Goal: Task Accomplishment & Management: Use online tool/utility

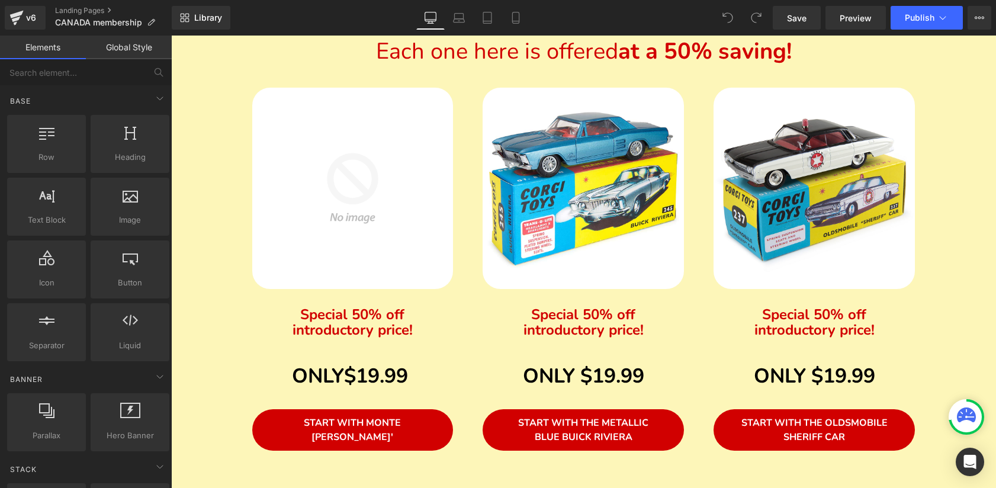
scroll to position [651, 0]
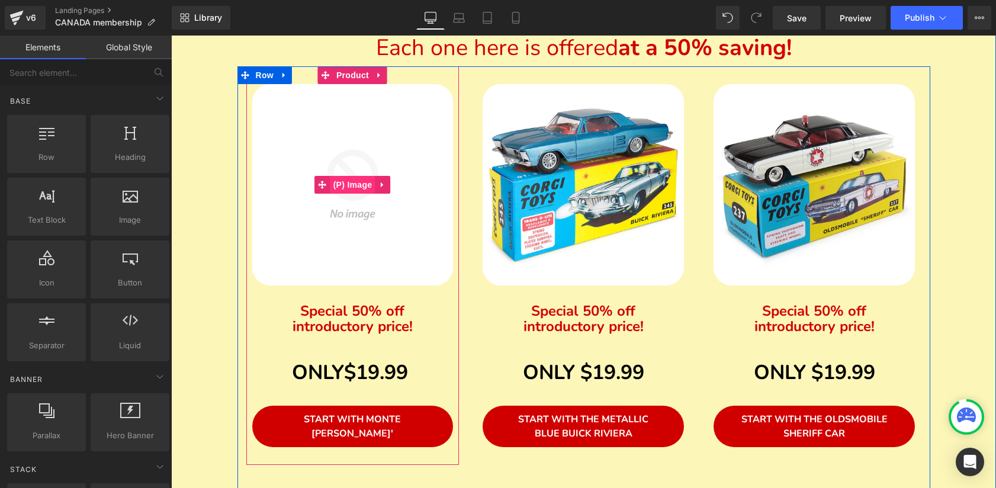
click at [355, 181] on span "(P) Image" at bounding box center [352, 185] width 45 height 18
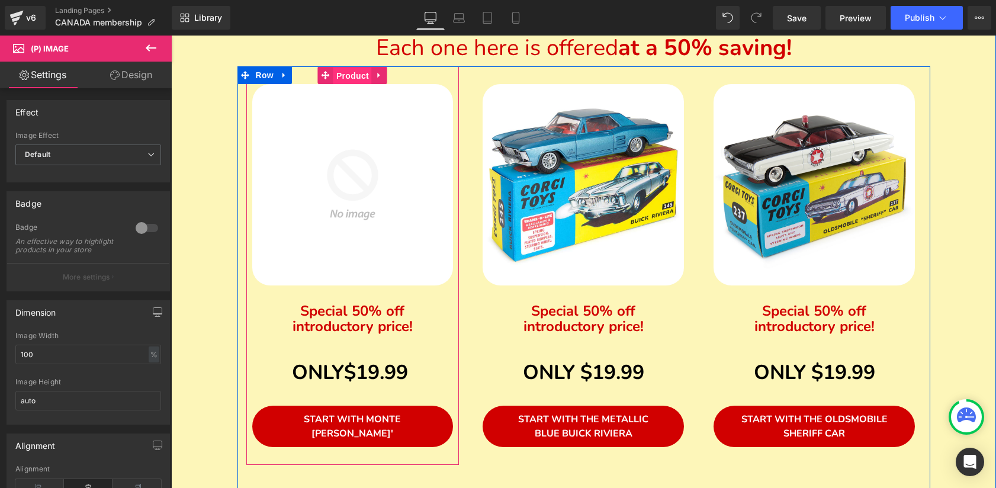
click at [345, 73] on span "Product" at bounding box center [352, 76] width 38 height 18
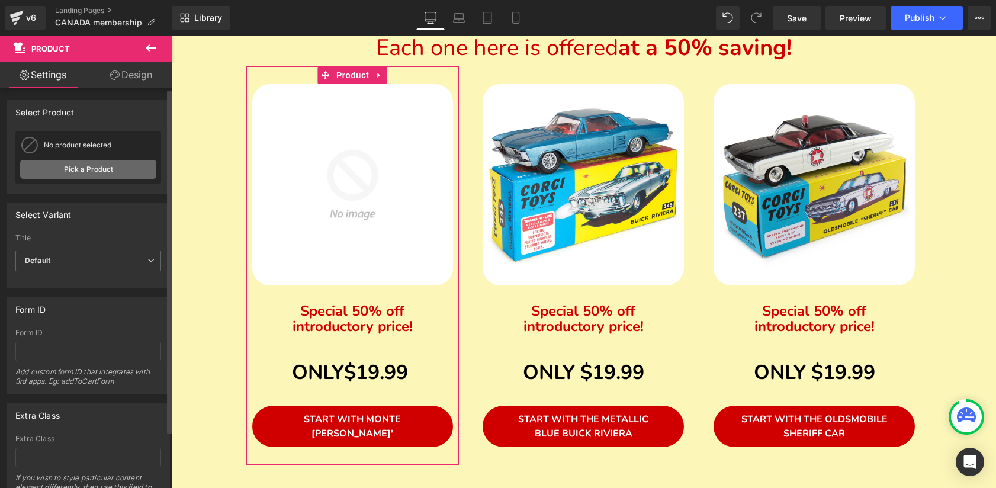
click at [92, 162] on link "Pick a Product" at bounding box center [88, 169] width 136 height 19
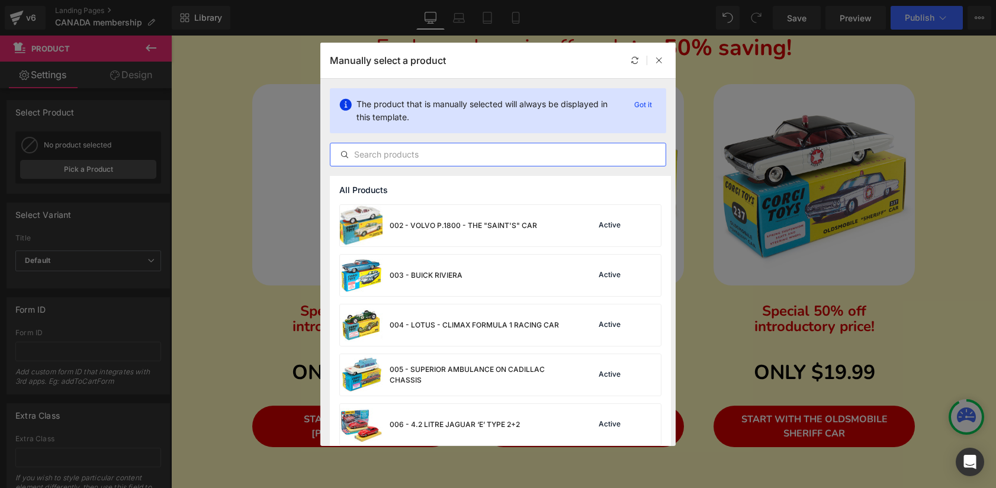
click at [492, 155] on input "text" at bounding box center [497, 154] width 335 height 14
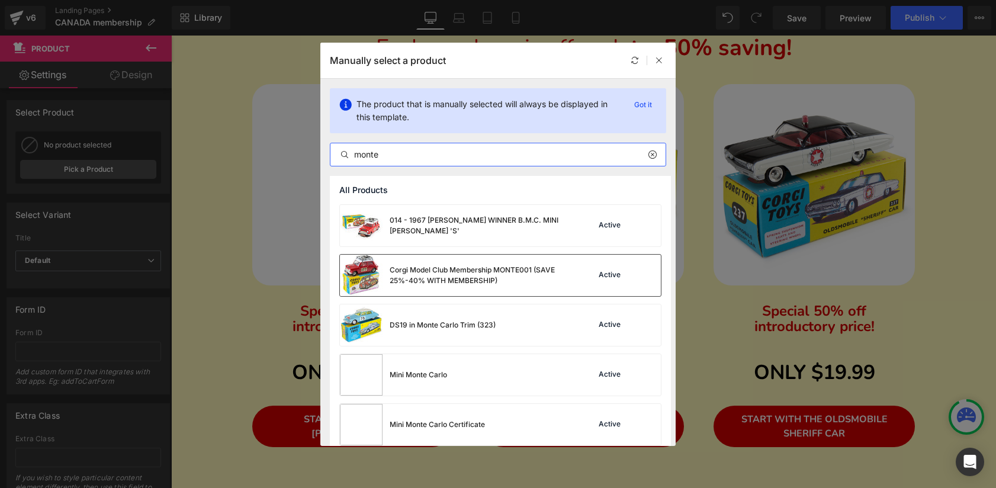
type input "monte"
click at [489, 272] on div "Corgi Model Club Membership MONTE001 (SAVE 25%-40% WITH MEMBERSHIP)" at bounding box center [479, 275] width 178 height 21
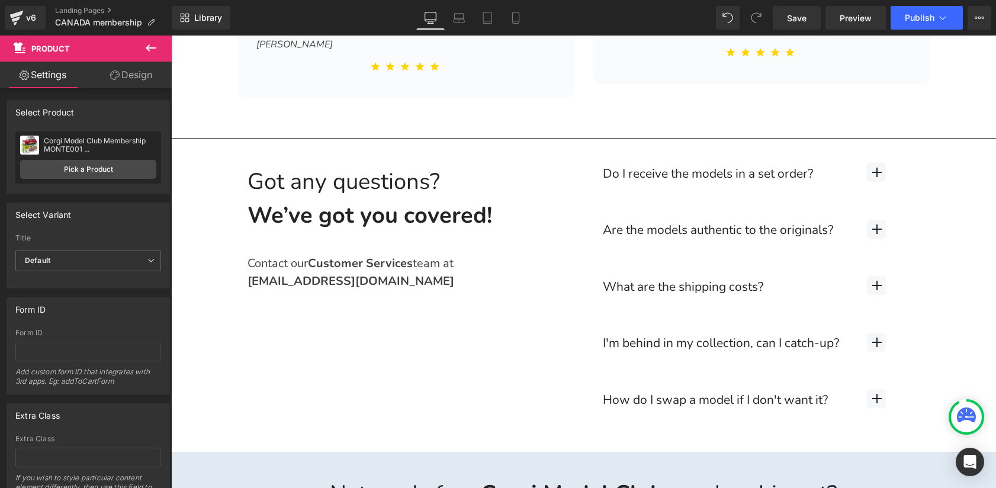
scroll to position [3804, 0]
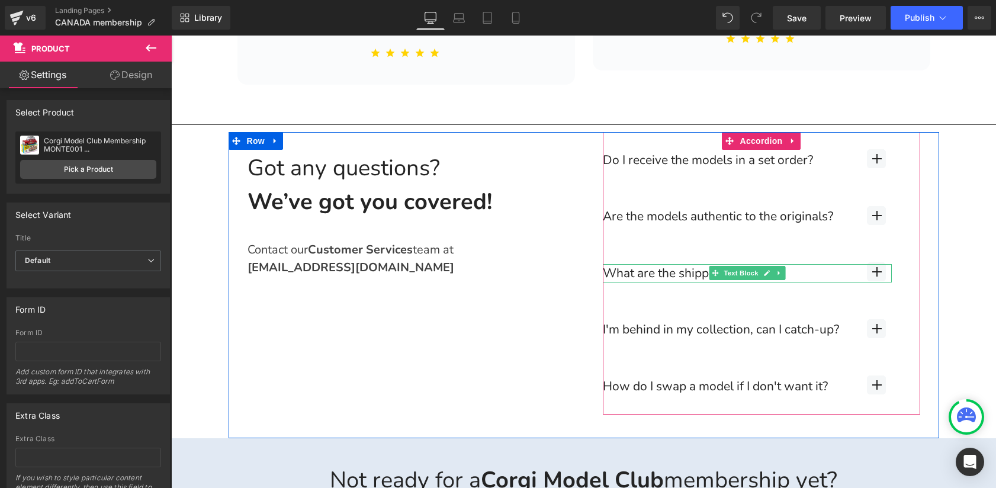
click at [853, 264] on div "What are the shipping costs?" at bounding box center [747, 273] width 289 height 19
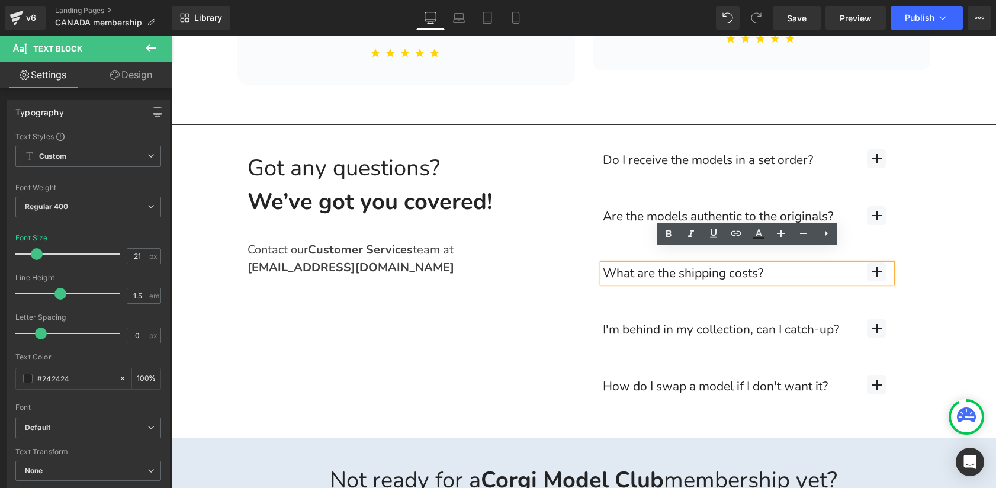
click at [885, 264] on div "What are the shipping costs?" at bounding box center [747, 273] width 289 height 19
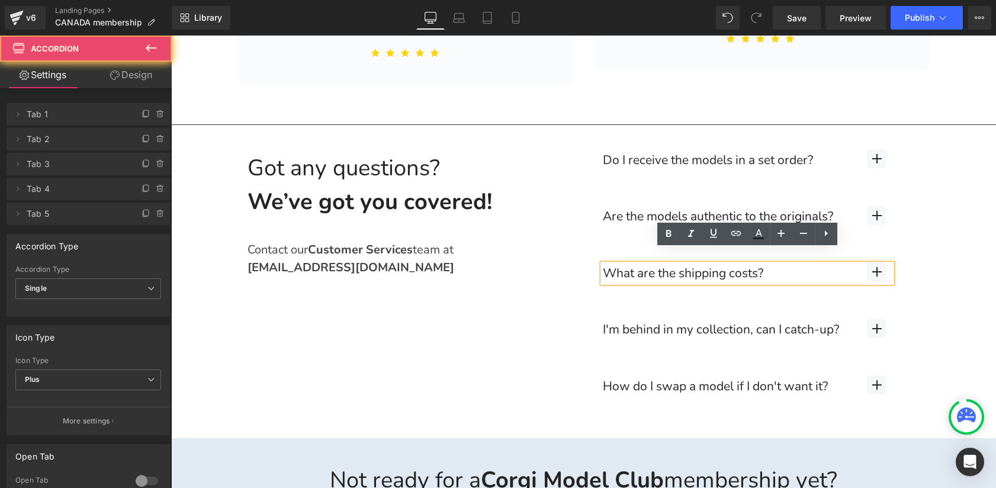
click at [908, 260] on button "button" at bounding box center [877, 273] width 88 height 57
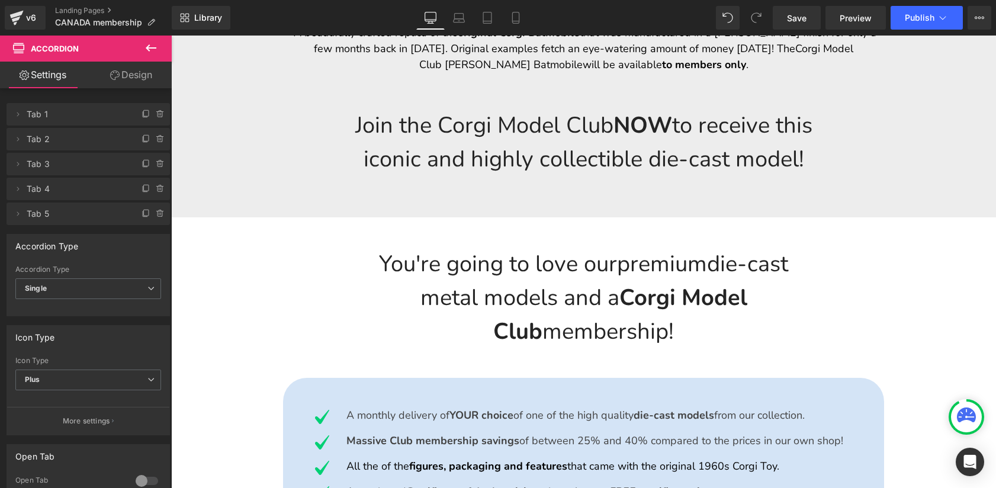
scroll to position [2831, 0]
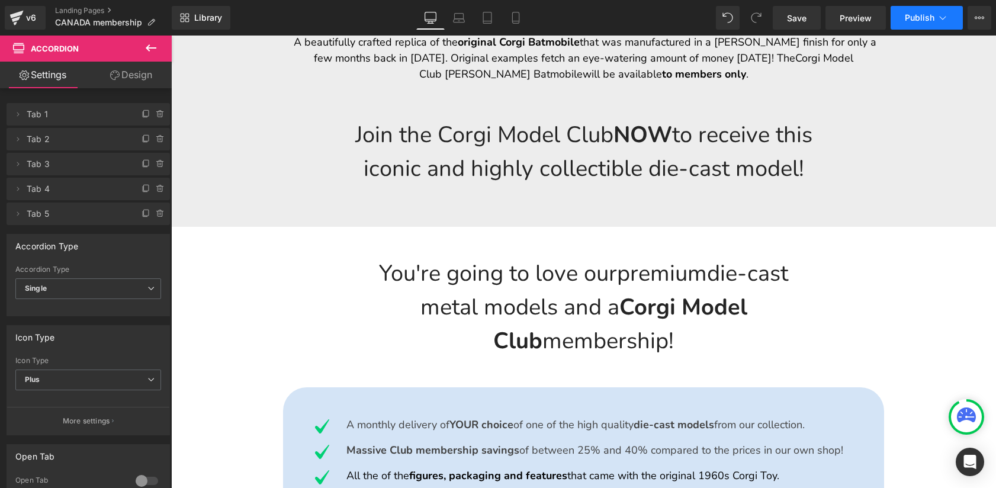
click at [906, 18] on span "Publish" at bounding box center [920, 17] width 30 height 9
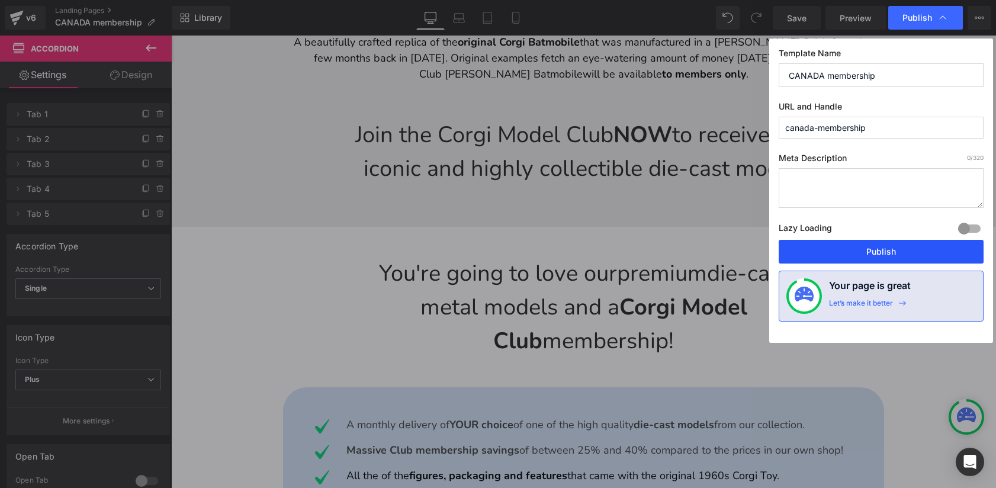
click at [883, 253] on button "Publish" at bounding box center [881, 252] width 205 height 24
